Goal: Information Seeking & Learning: Find specific fact

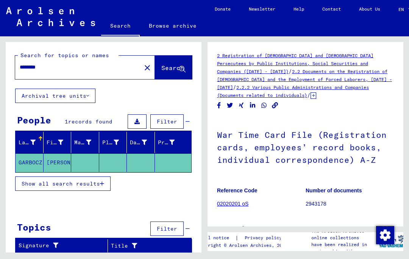
click at [105, 183] on button "Show all search results" at bounding box center [63, 184] width 96 height 14
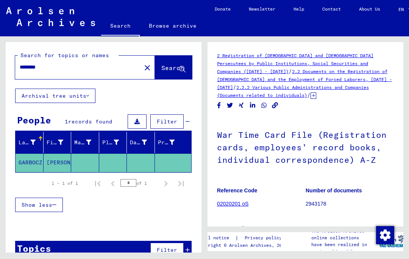
click at [31, 159] on mat-cell "GARBOCZ" at bounding box center [30, 163] width 28 height 19
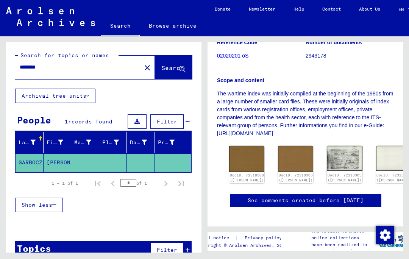
scroll to position [149, 0]
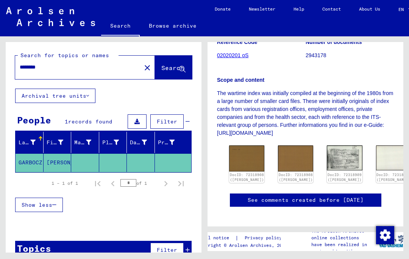
click at [328, 173] on link "DocID: 72318909 ([PERSON_NAME])" at bounding box center [345, 177] width 34 height 9
type input "*******"
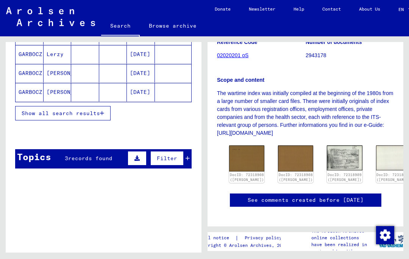
scroll to position [146, 0]
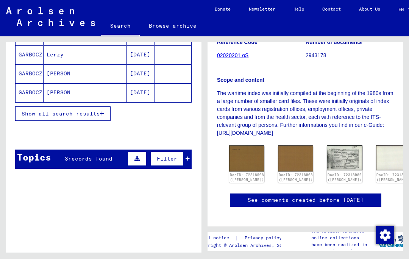
click at [94, 114] on span "Show all search results" at bounding box center [61, 113] width 78 height 7
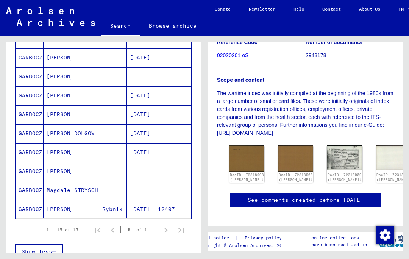
scroll to position [219, 0]
click at [51, 149] on mat-cell "[PERSON_NAME]" at bounding box center [58, 152] width 28 height 19
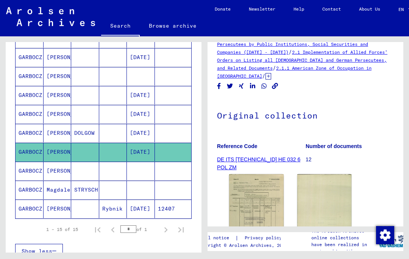
scroll to position [47, 0]
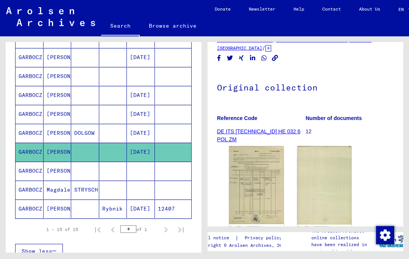
click at [259, 188] on img at bounding box center [256, 185] width 55 height 78
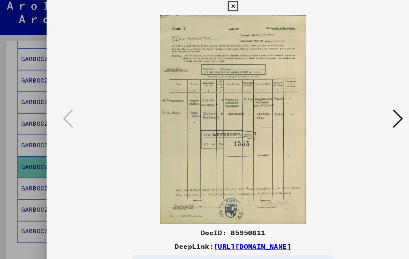
click at [350, 102] on icon at bounding box center [349, 110] width 9 height 18
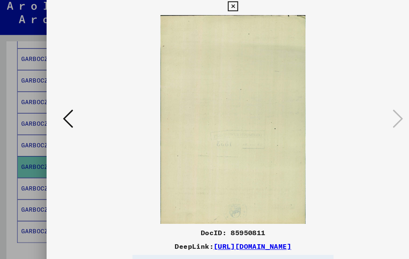
click at [60, 101] on icon at bounding box center [59, 110] width 9 height 18
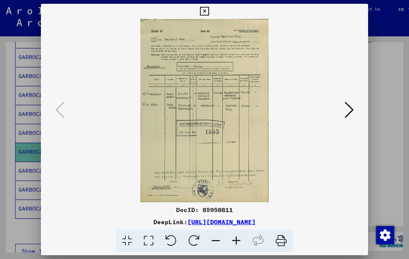
click at [209, 8] on icon at bounding box center [204, 11] width 9 height 9
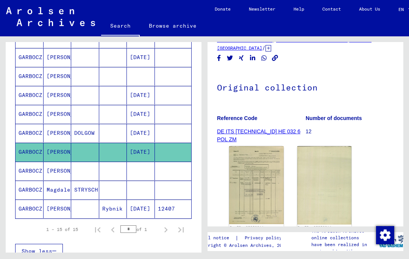
click at [35, 171] on mat-cell "GARBOCZ" at bounding box center [30, 171] width 28 height 19
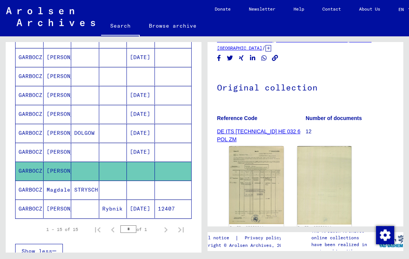
click at [257, 191] on img at bounding box center [256, 185] width 55 height 78
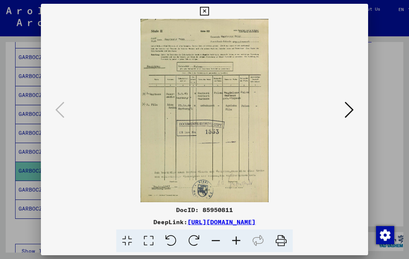
click at [209, 14] on icon at bounding box center [204, 11] width 9 height 9
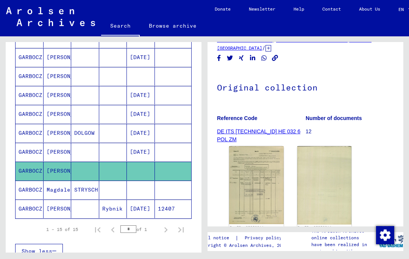
click at [39, 193] on mat-cell "GARBOCZ" at bounding box center [30, 190] width 28 height 19
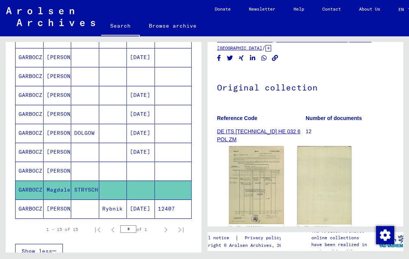
click at [260, 171] on img at bounding box center [256, 185] width 55 height 78
